Goal: Task Accomplishment & Management: Manage account settings

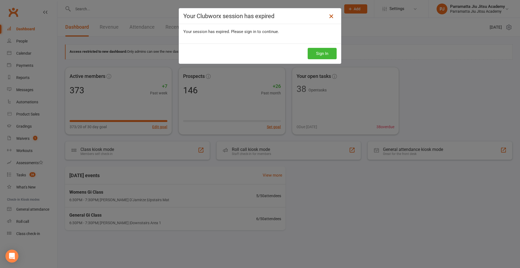
click at [328, 15] on icon at bounding box center [331, 16] width 7 height 7
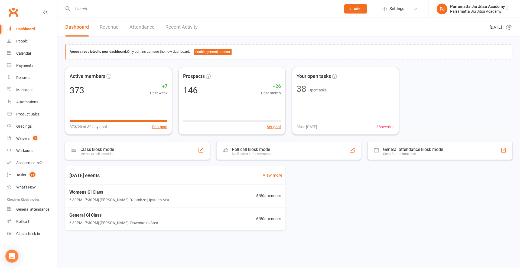
click at [31, 29] on div "Dashboard" at bounding box center [25, 29] width 19 height 4
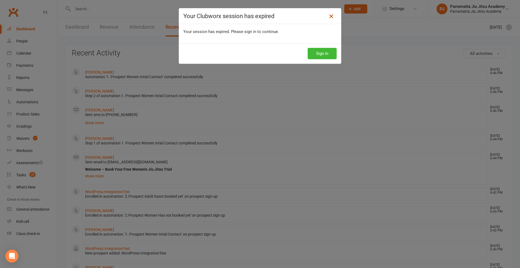
click at [330, 17] on icon at bounding box center [331, 16] width 7 height 7
click at [330, 16] on icon at bounding box center [331, 16] width 7 height 7
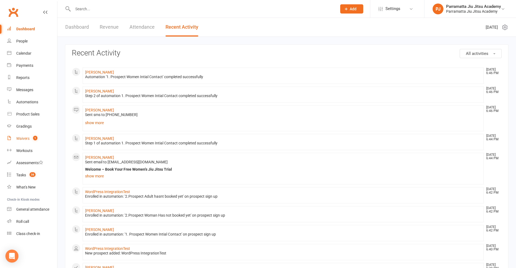
click at [25, 138] on div "Waivers" at bounding box center [22, 139] width 13 height 4
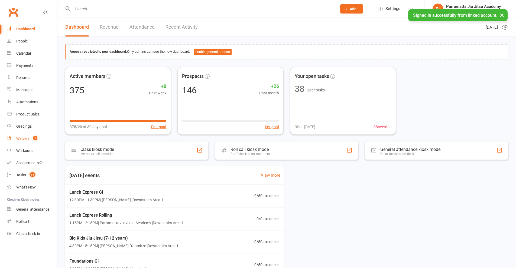
click at [19, 137] on div "Waivers" at bounding box center [22, 139] width 13 height 4
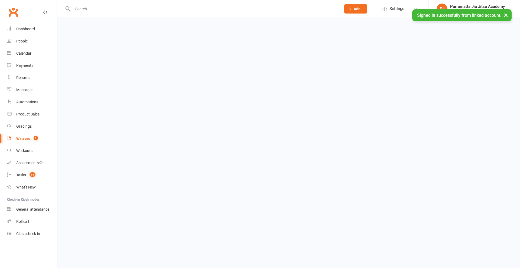
select select "100"
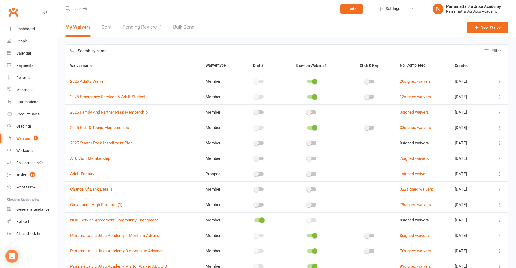
click at [143, 30] on link "Pending Review 1" at bounding box center [142, 27] width 40 height 19
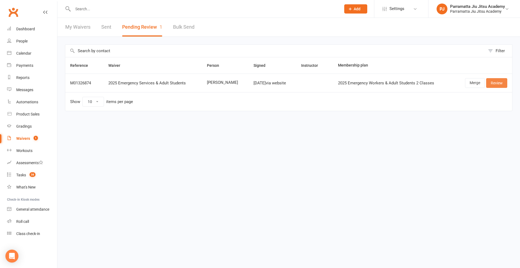
click at [497, 82] on link "Review" at bounding box center [496, 83] width 21 height 10
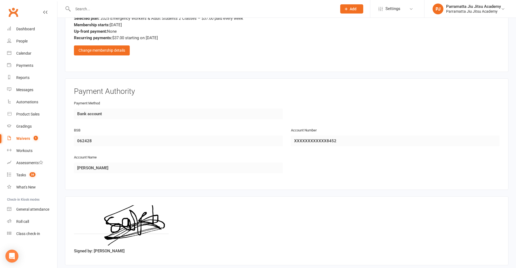
scroll to position [478, 0]
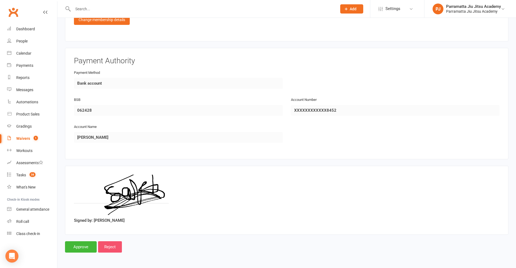
click at [105, 245] on input "Reject" at bounding box center [110, 247] width 24 height 11
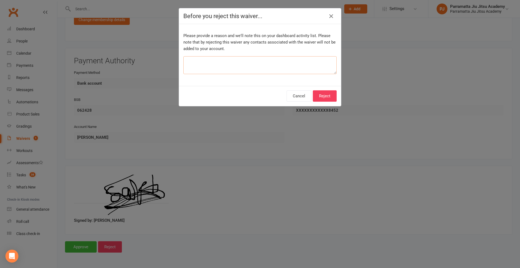
click at [292, 66] on textarea at bounding box center [259, 65] width 153 height 18
type textarea "already set up"
click at [323, 95] on button "Reject" at bounding box center [325, 95] width 24 height 11
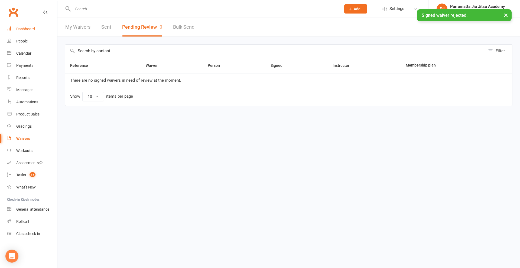
click at [24, 29] on div "Dashboard" at bounding box center [25, 29] width 19 height 4
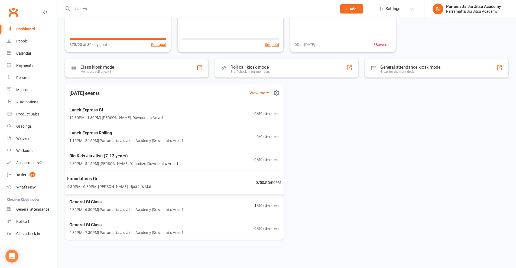
scroll to position [23, 0]
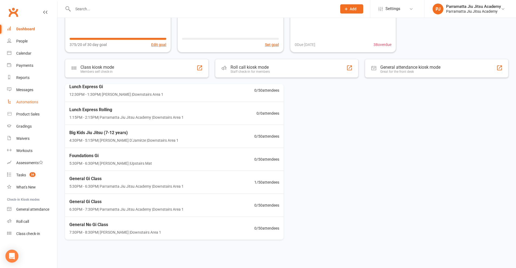
click at [28, 102] on div "Automations" at bounding box center [27, 102] width 22 height 4
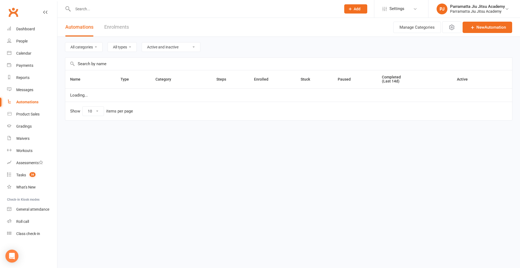
select select "25"
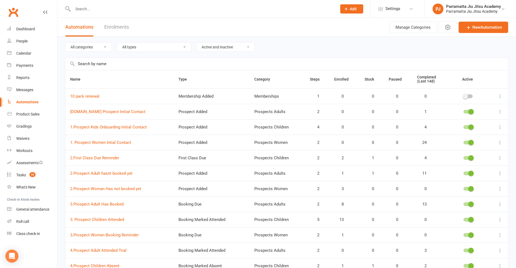
click at [219, 50] on select "Active and inactive Active automations only Inactive automations only" at bounding box center [225, 47] width 58 height 9
select select "false"
click at [198, 43] on select "Active and inactive Active automations only Inactive automations only" at bounding box center [225, 47] width 58 height 9
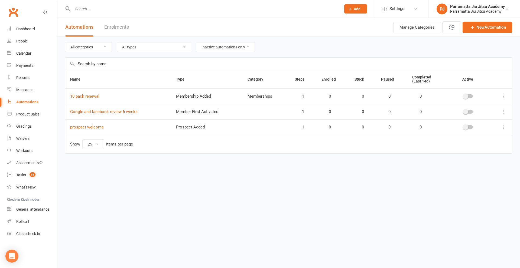
click at [242, 47] on select "Active and inactive Active automations only Inactive automations only" at bounding box center [225, 47] width 58 height 9
click at [198, 43] on select "Active and inactive Active automations only Inactive automations only" at bounding box center [225, 47] width 58 height 9
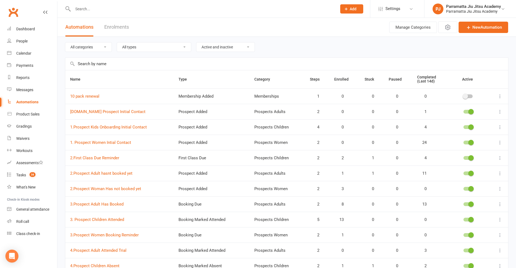
click at [245, 45] on select "Active and inactive Active automations only Inactive automations only" at bounding box center [225, 47] width 58 height 9
select select "true"
click at [198, 43] on select "Active and inactive Active automations only Inactive automations only" at bounding box center [225, 47] width 58 height 9
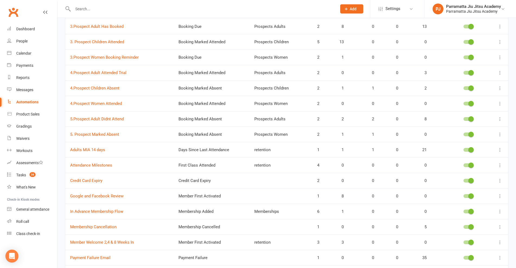
scroll to position [190, 0]
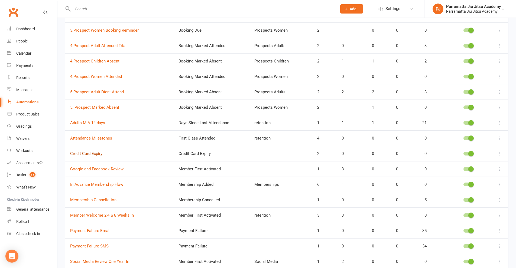
click at [87, 152] on link "Credit Card Expiry" at bounding box center [86, 153] width 32 height 5
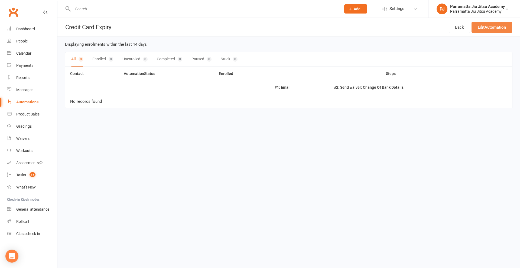
click at [490, 29] on link "Edit Automation" at bounding box center [492, 27] width 41 height 11
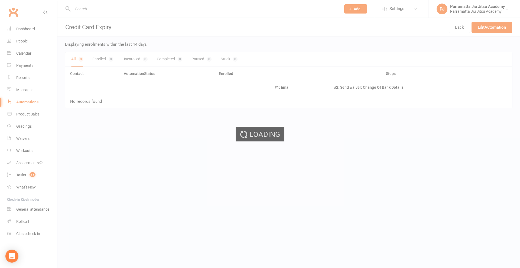
select select "send_to_parent"
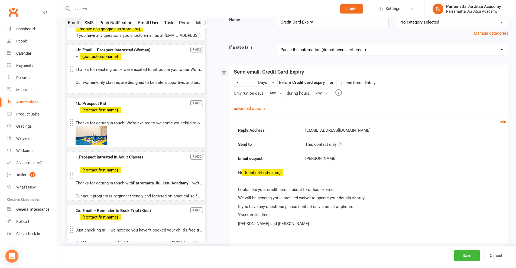
scroll to position [54, 0]
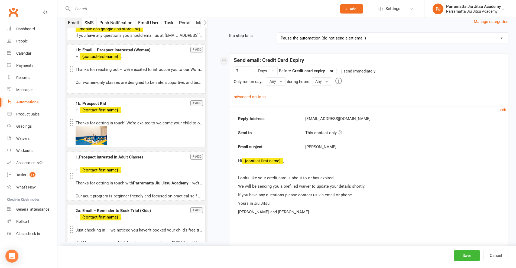
click at [380, 120] on div "info@gracieparramatta.com.au" at bounding box center [402, 119] width 202 height 7
click at [503, 109] on small "edit" at bounding box center [503, 110] width 6 height 4
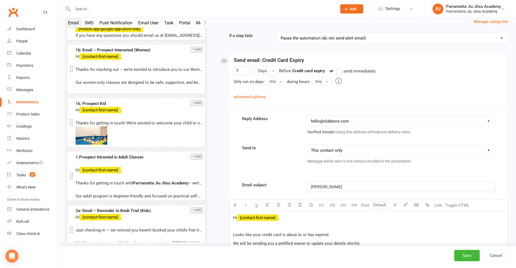
click at [362, 122] on select "hello@clubworx.com info@parramattajiujitsu.com.au andy@onlyjonesy.com.au member…" at bounding box center [401, 121] width 187 height 11
select select "1"
click at [308, 116] on select "hello@clubworx.com info@parramattajiujitsu.com.au andy@onlyjonesy.com.au member…" at bounding box center [401, 121] width 187 height 11
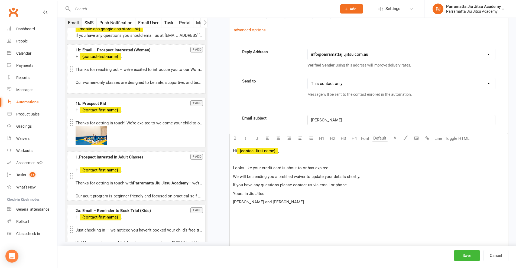
scroll to position [135, 0]
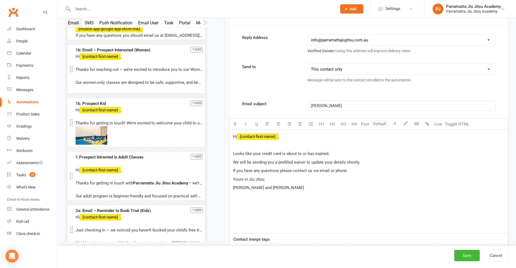
drag, startPoint x: 360, startPoint y: 107, endPoint x: 263, endPoint y: 115, distance: 96.8
click at [263, 115] on div "Email subject Gracie Parramatta Font size U H1 H2 H3 H4 Font A Line Toggle HTML…" at bounding box center [368, 192] width 279 height 183
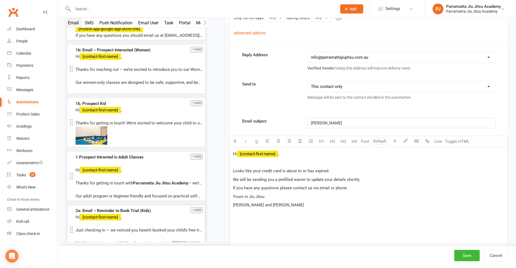
scroll to position [108, 0]
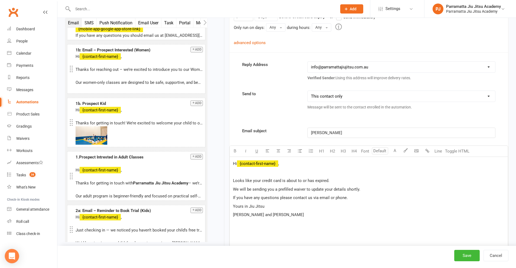
click at [12, 259] on icon "Open Intercom Messenger" at bounding box center [12, 256] width 6 height 7
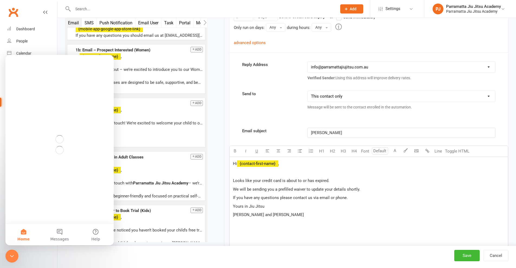
scroll to position [0, 0]
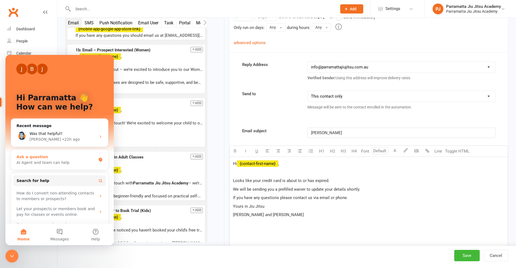
click at [69, 161] on div "AI Agent and team can help" at bounding box center [57, 163] width 80 height 6
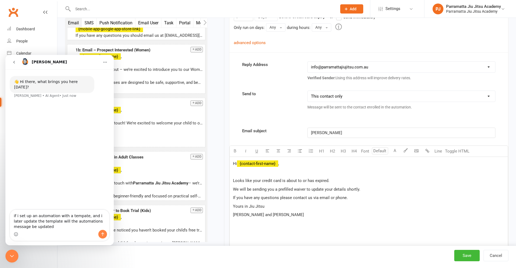
type textarea "if i set up an automation with a tempate, and i later update the template will …"
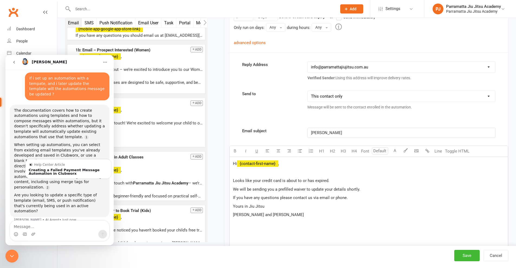
scroll to position [81, 0]
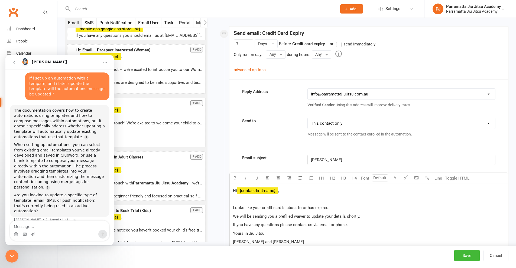
click at [14, 257] on icon "Close Intercom Messenger" at bounding box center [12, 256] width 7 height 7
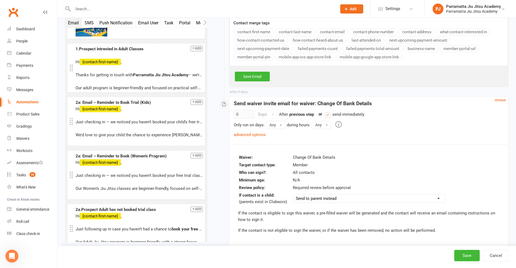
scroll to position [385, 0]
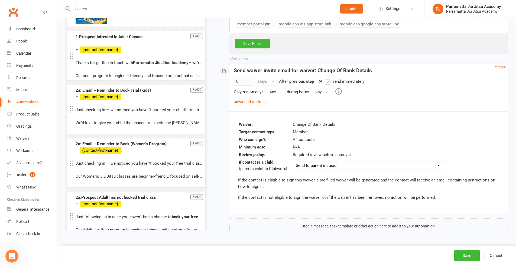
drag, startPoint x: 363, startPoint y: 205, endPoint x: 252, endPoint y: 228, distance: 113.3
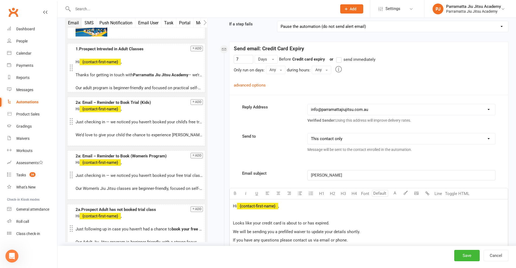
scroll to position [60, 0]
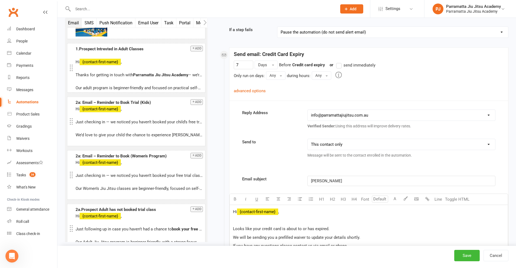
click at [201, 21] on button "button" at bounding box center [203, 22] width 7 height 9
click at [204, 23] on icon "button" at bounding box center [204, 23] width 3 height 6
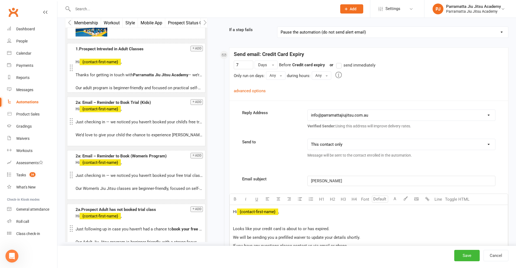
click at [156, 23] on button "Mobile App" at bounding box center [151, 22] width 27 height 9
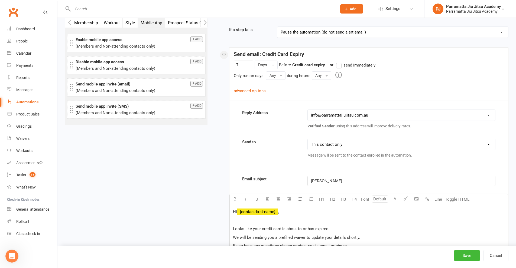
click at [204, 22] on icon "button" at bounding box center [204, 23] width 3 height 6
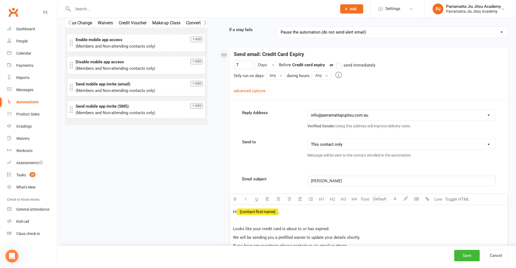
click at [204, 22] on icon "button" at bounding box center [204, 23] width 3 height 6
click at [187, 24] on button "Custom Field Change" at bounding box center [184, 22] width 46 height 9
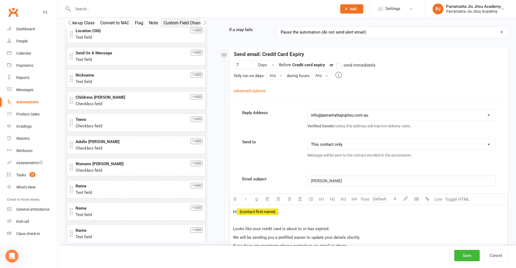
scroll to position [54, 0]
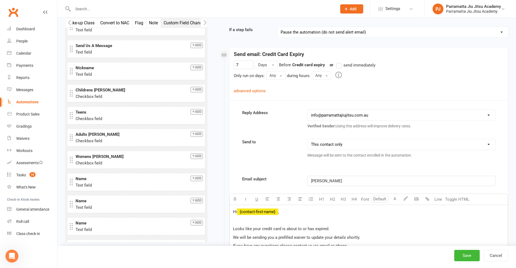
click at [207, 23] on button "button" at bounding box center [203, 22] width 7 height 9
click at [206, 23] on icon "button" at bounding box center [204, 22] width 3 height 5
click at [70, 23] on icon "button" at bounding box center [69, 23] width 3 height 6
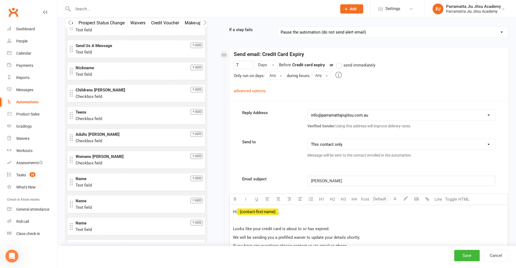
click at [70, 23] on icon "button" at bounding box center [69, 23] width 3 height 6
click at [99, 22] on button "Mobile App" at bounding box center [102, 22] width 27 height 9
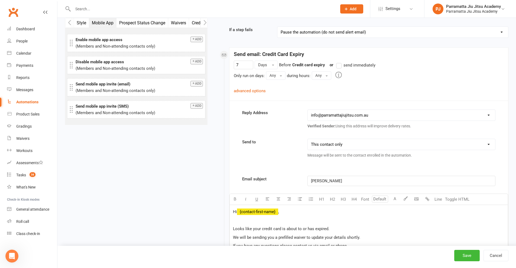
click at [69, 23] on icon "button" at bounding box center [69, 22] width 3 height 5
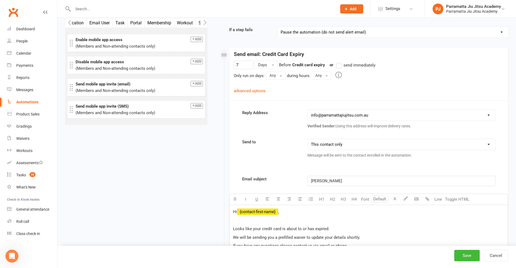
scroll to position [0, 49]
click at [69, 23] on icon "button" at bounding box center [69, 22] width 3 height 5
click at [106, 23] on button "Push Notification" at bounding box center [116, 22] width 39 height 9
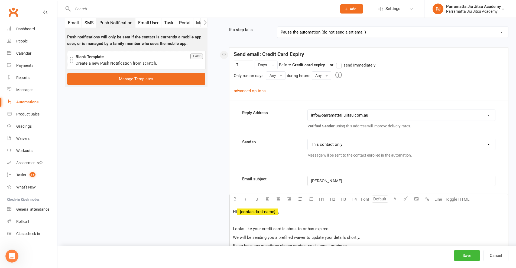
click at [156, 127] on div "Email SMS Push Notification Email User Task Portal Membership Workout Style Mob…" at bounding box center [287, 264] width 452 height 599
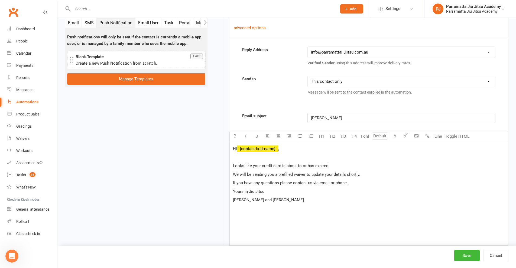
scroll to position [135, 0]
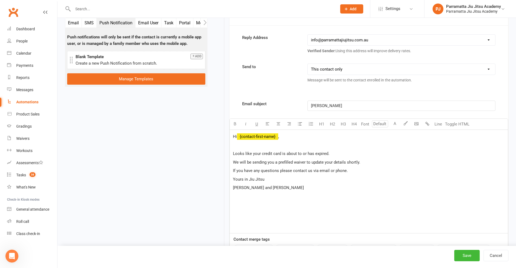
drag, startPoint x: 176, startPoint y: 176, endPoint x: 164, endPoint y: 178, distance: 12.3
click at [176, 176] on div "Email SMS Push Notification Email User Task Portal Membership Workout Style Mob…" at bounding box center [287, 189] width 452 height 599
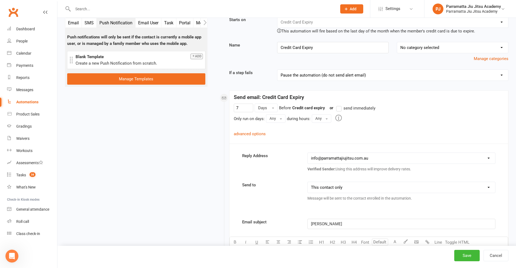
scroll to position [0, 0]
